Goal: Transaction & Acquisition: Purchase product/service

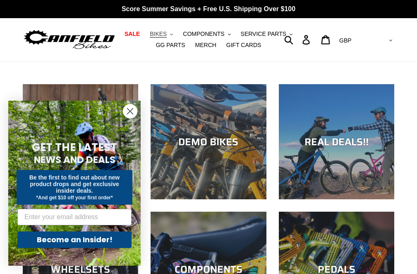
click at [170, 35] on button "BIKES .cls-1{fill:#231f20}" at bounding box center [160, 34] width 31 height 11
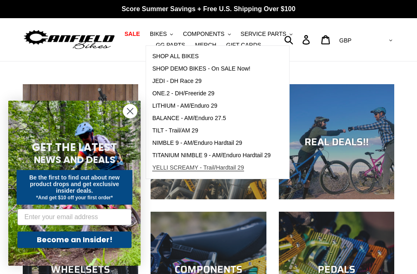
click at [193, 169] on span "YELLI SCREAMY - Trail/Hardtail 29" at bounding box center [198, 167] width 92 height 7
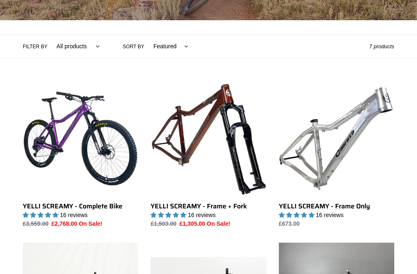
scroll to position [165, 0]
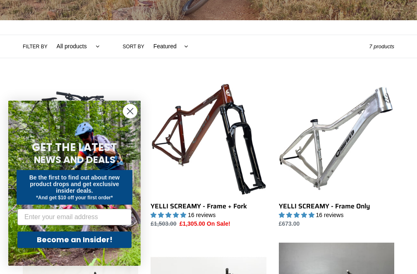
click at [131, 112] on circle "Close dialog" at bounding box center [130, 112] width 14 height 14
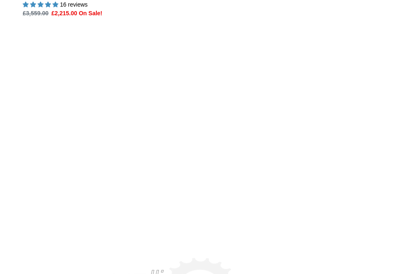
scroll to position [702, 0]
